Goal: Check status: Check status

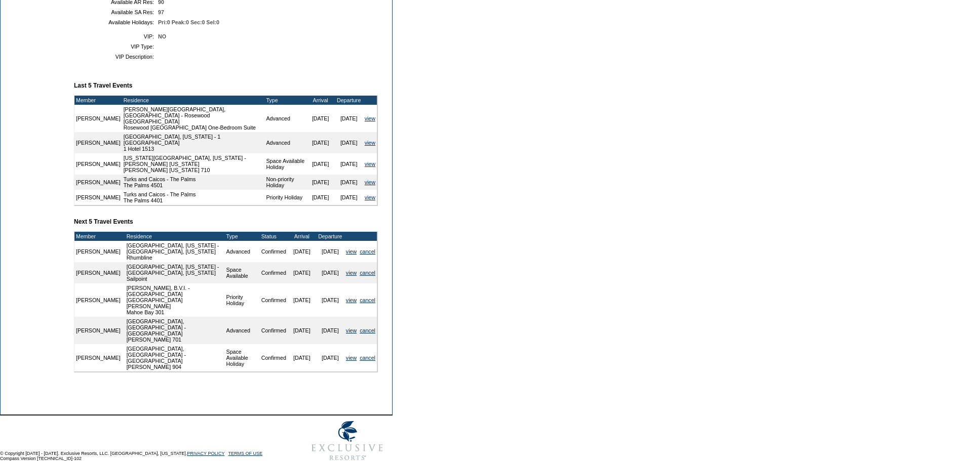
scroll to position [12, 0]
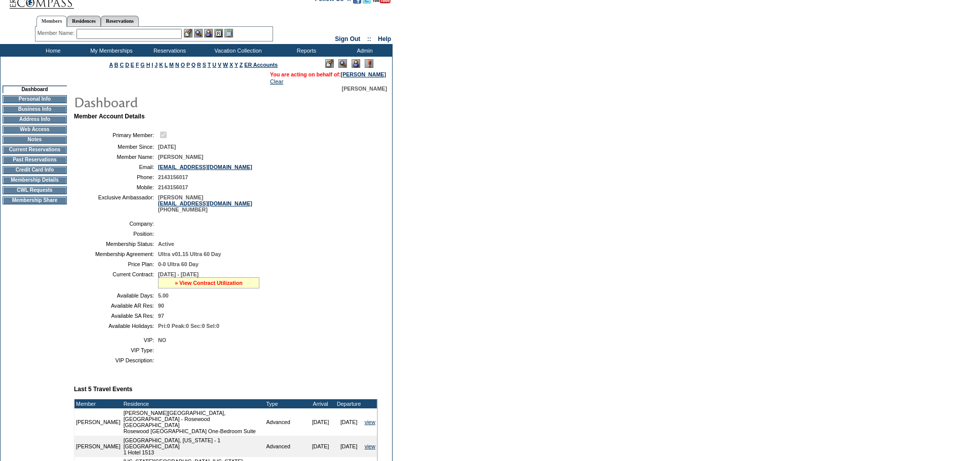
click at [187, 286] on link "» View Contract Utilization" at bounding box center [209, 283] width 68 height 6
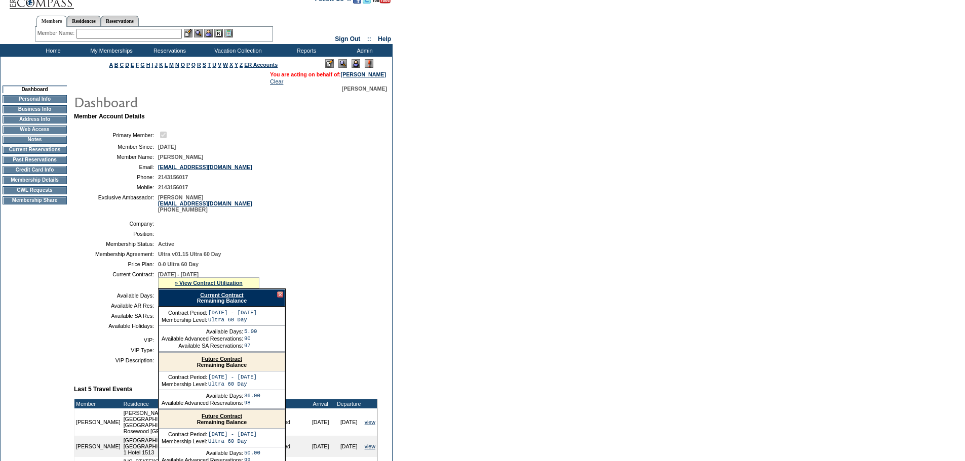
click at [203, 298] on link "Current Contract" at bounding box center [221, 295] width 43 height 6
click at [490, 429] on form "Follow Us ::" at bounding box center [482, 379] width 965 height 782
click at [281, 298] on div at bounding box center [280, 295] width 6 height 6
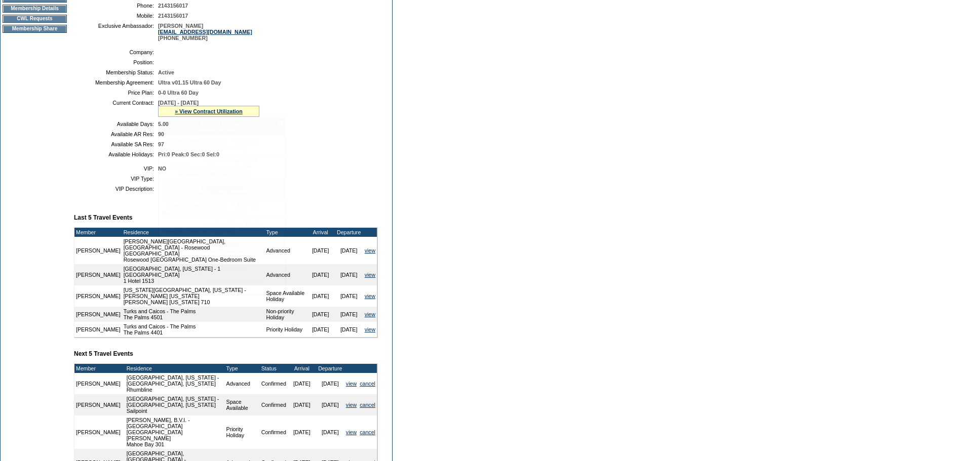
scroll to position [316, 0]
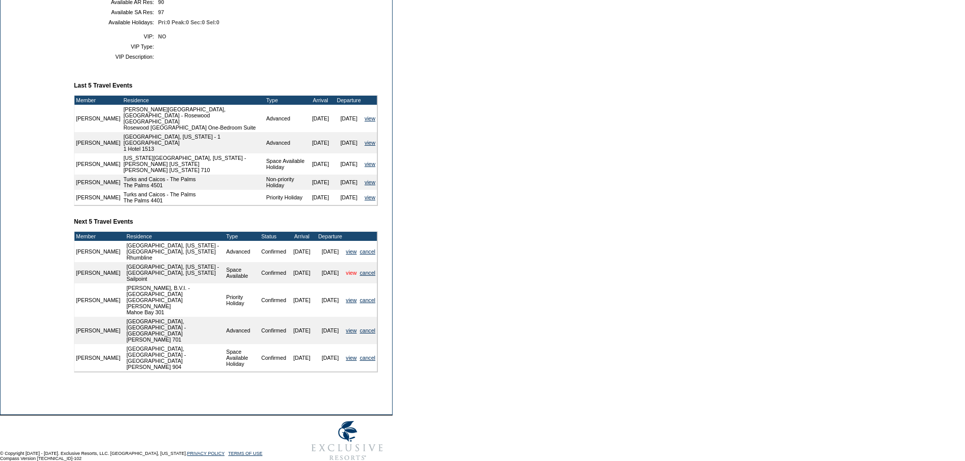
click at [352, 276] on link "view" at bounding box center [351, 273] width 11 height 6
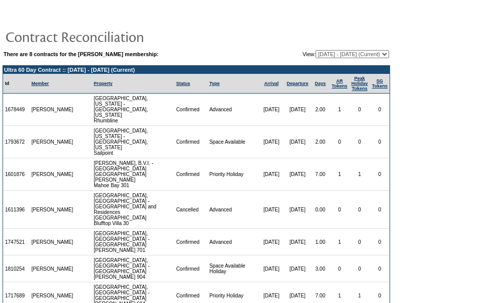
click at [375, 53] on select "[DATE] - [DATE] [DATE] - [DATE] [DATE] - [DATE] [DATE] - [DATE] [DATE] - [DATE]…" at bounding box center [352, 54] width 73 height 8
select select "124348"
click at [316, 51] on select "[DATE] - [DATE] [DATE] - [DATE] [DATE] - [DATE] [DATE] - [DATE] [DATE] - [DATE]…" at bounding box center [352, 54] width 73 height 8
